Goal: Information Seeking & Learning: Understand process/instructions

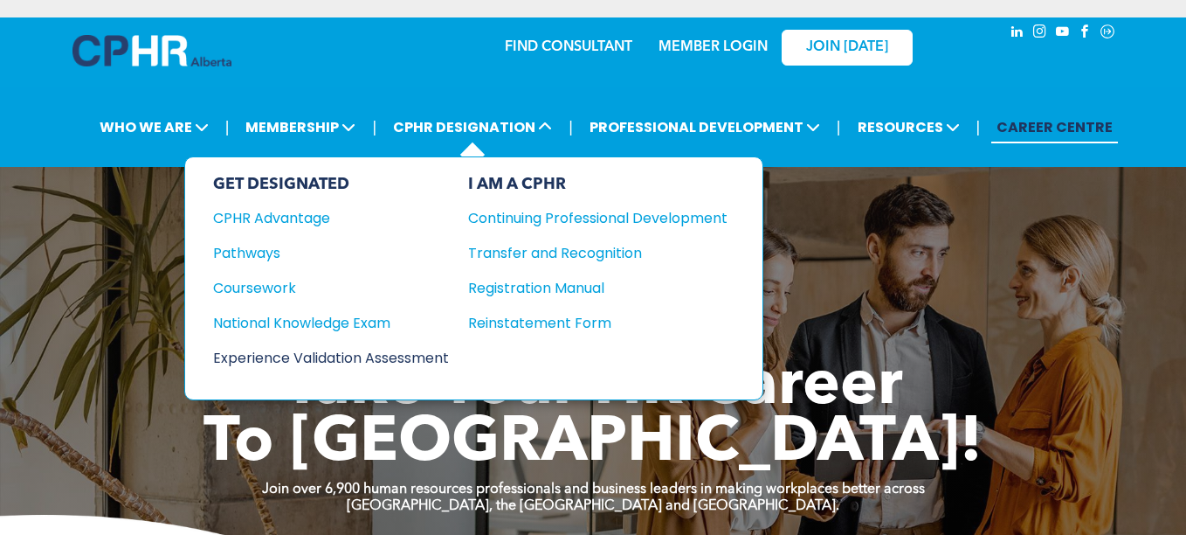
click at [378, 354] on div "Experience Validation Assessment" at bounding box center [319, 358] width 212 height 22
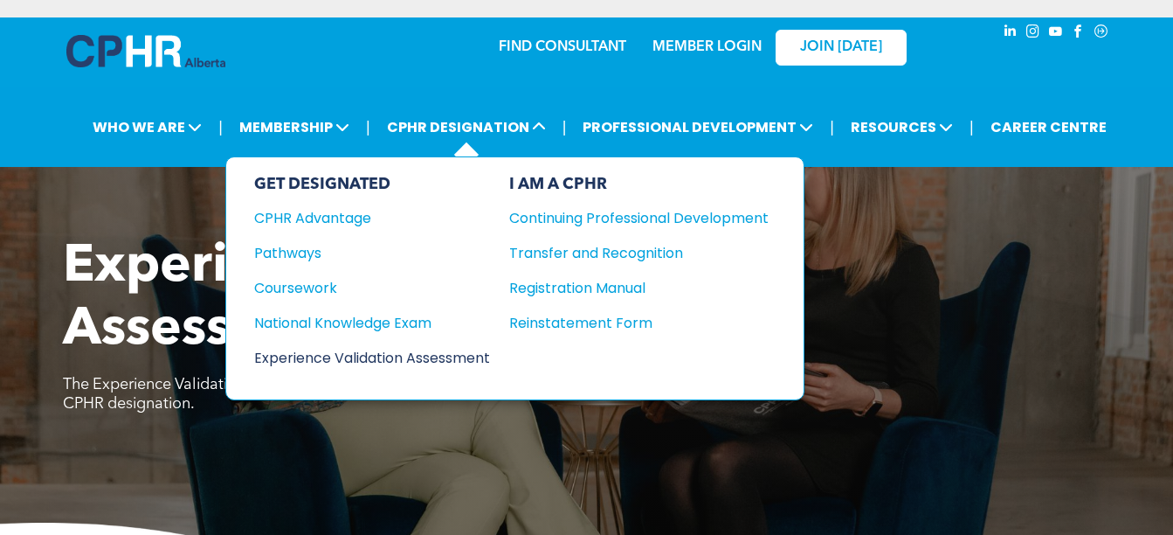
click at [431, 359] on div "Experience Validation Assessment" at bounding box center [360, 358] width 212 height 22
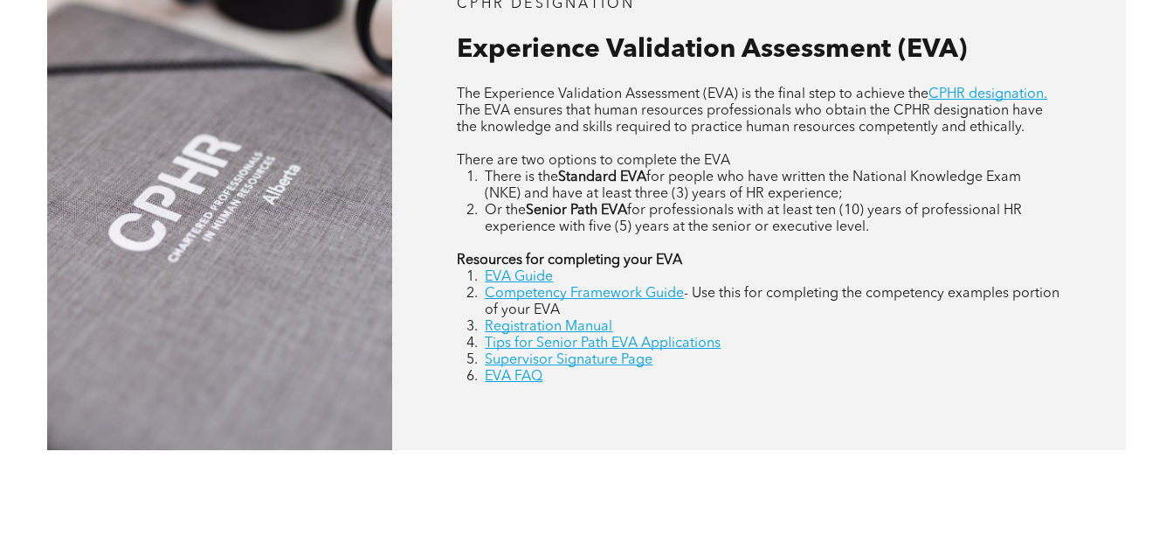
scroll to position [786, 0]
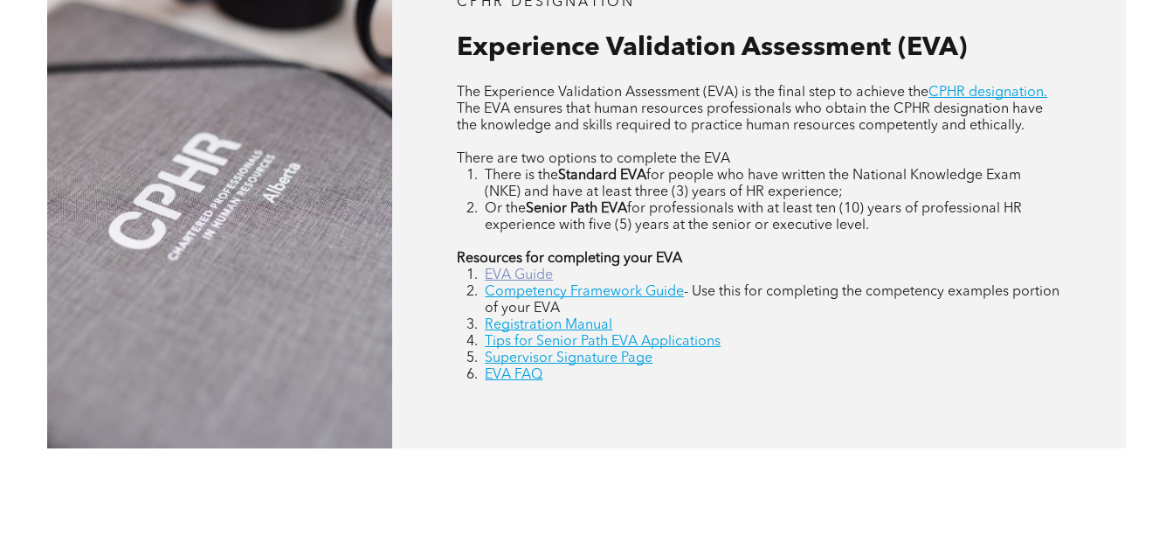
click at [492, 277] on link "EVA Guide" at bounding box center [519, 275] width 68 height 14
